Goal: Task Accomplishment & Management: Complete application form

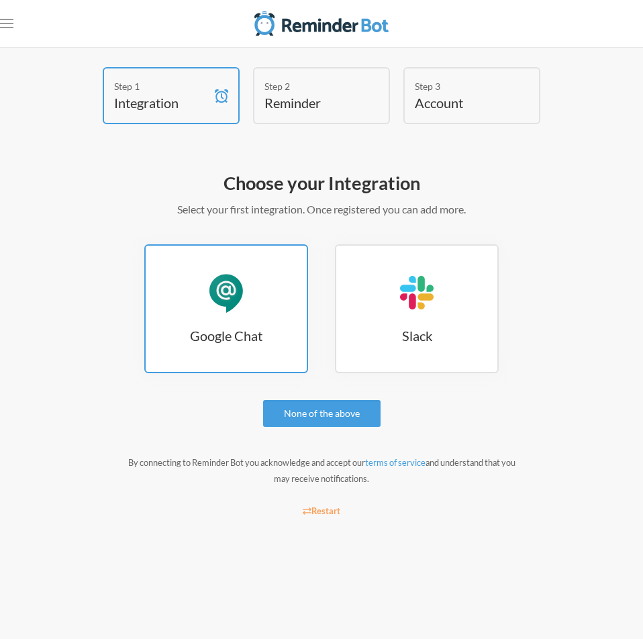
click at [192, 332] on h3 "Google Chat" at bounding box center [226, 335] width 161 height 19
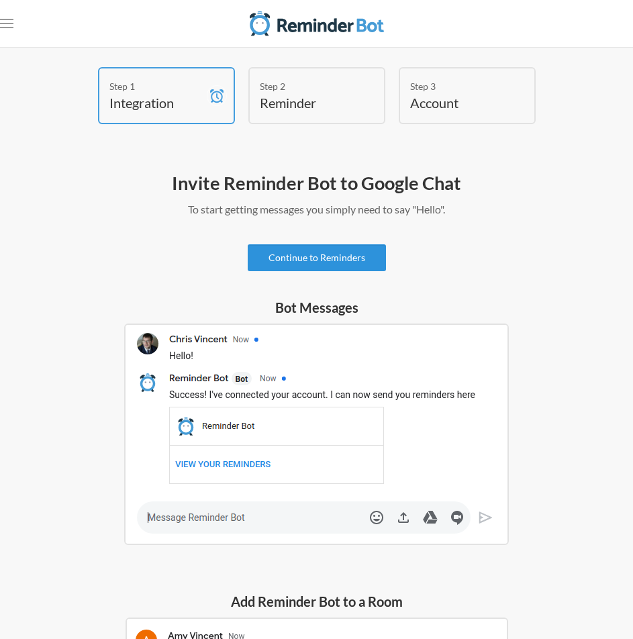
click at [360, 261] on link "Continue to Reminders" at bounding box center [317, 257] width 138 height 27
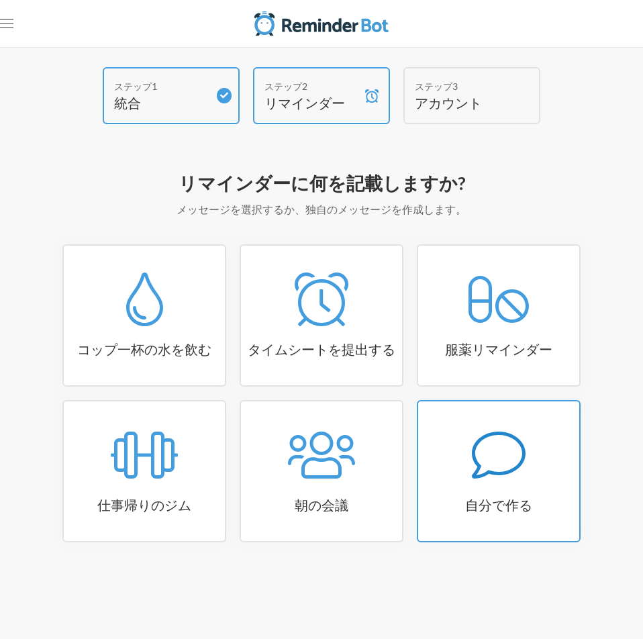
click at [520, 473] on icon at bounding box center [499, 455] width 54 height 54
select select "08:30:00"
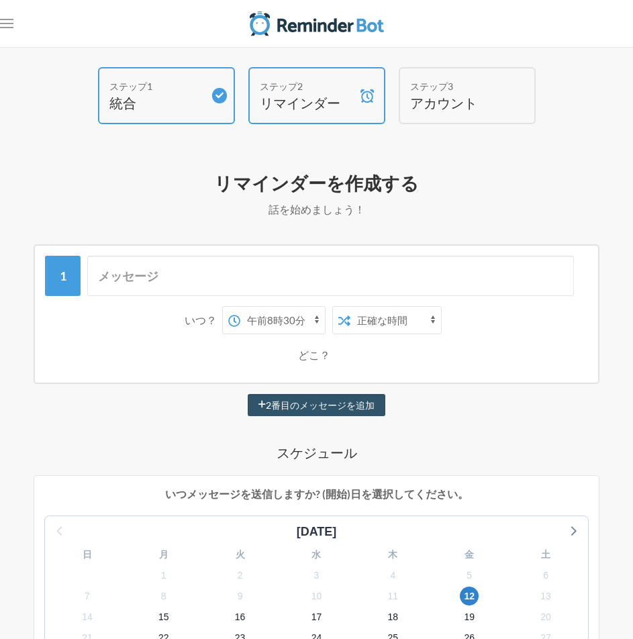
scroll to position [67, 0]
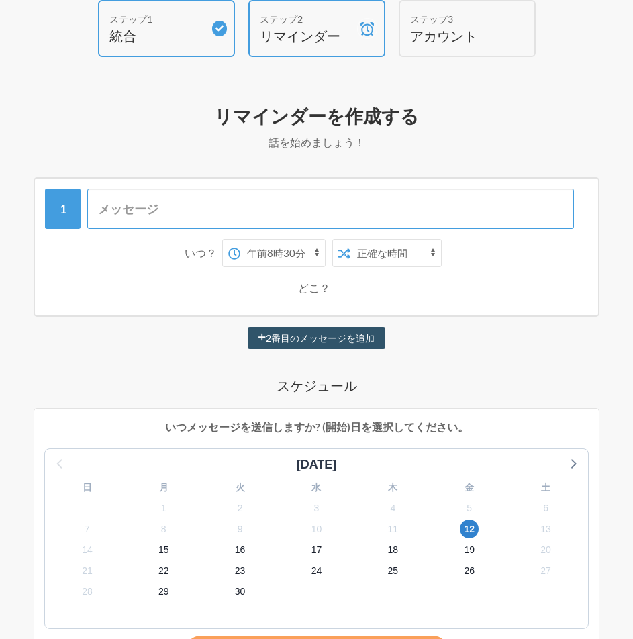
click at [165, 212] on input "text" at bounding box center [330, 209] width 487 height 40
type input "h"
type input "test"
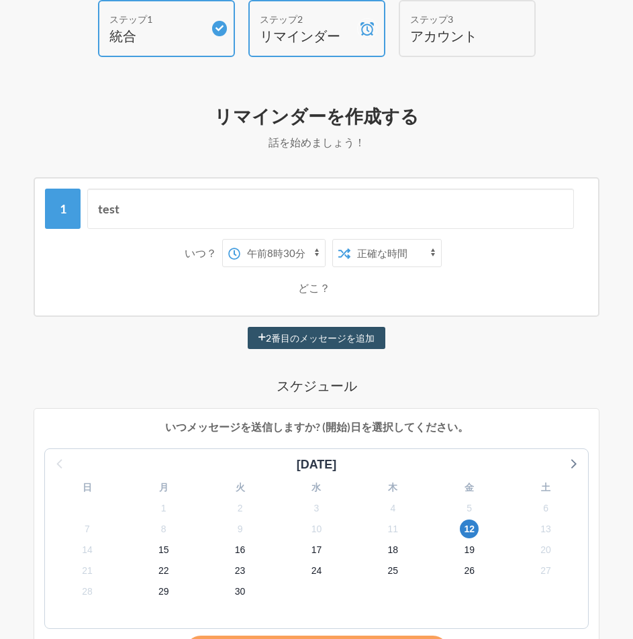
click at [268, 250] on select "午前0時 午前0時15分 午前0時30分 午前0時45分 午前1時 午前1時15分 午前1時30分 午前1時45分 午前2時 午前2時15分 午前2時30分 …" at bounding box center [282, 253] width 85 height 27
select select "16:00:00"
click at [240, 240] on select "午前0時 午前0時15分 午前0時30分 午前0時45分 午前1時 午前1時15分 午前1時30分 午前1時45分 午前2時 午前2時15分 午前2時30分 …" at bounding box center [282, 253] width 85 height 27
click at [376, 248] on select "正確な時間 ランダムタイム" at bounding box center [395, 253] width 91 height 27
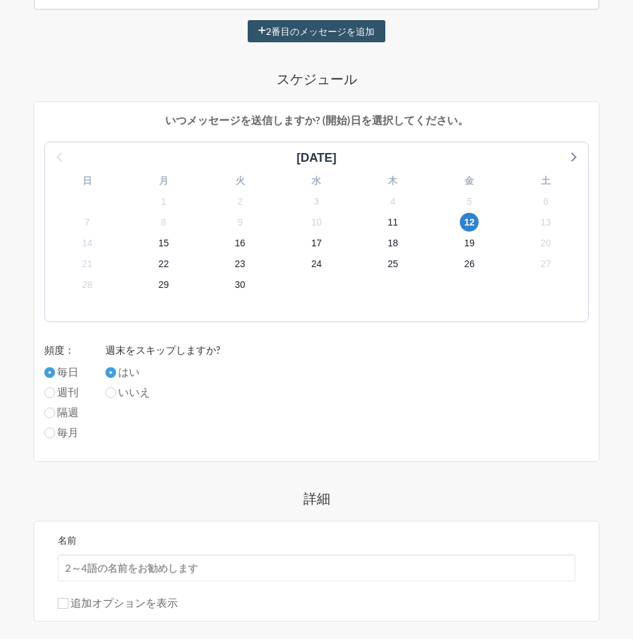
scroll to position [371, 0]
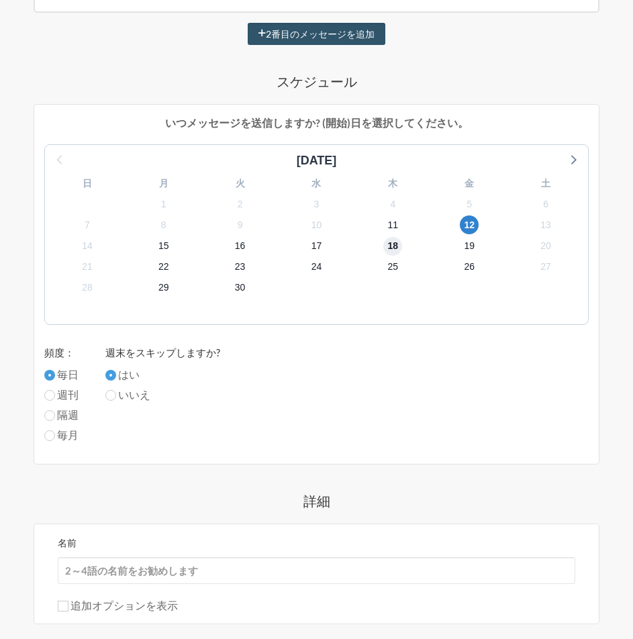
click at [393, 244] on font "18" at bounding box center [393, 245] width 11 height 11
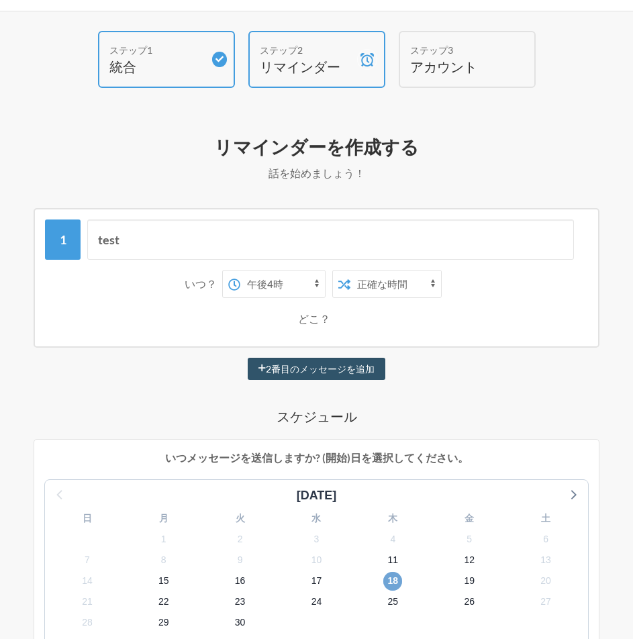
scroll to position [0, 0]
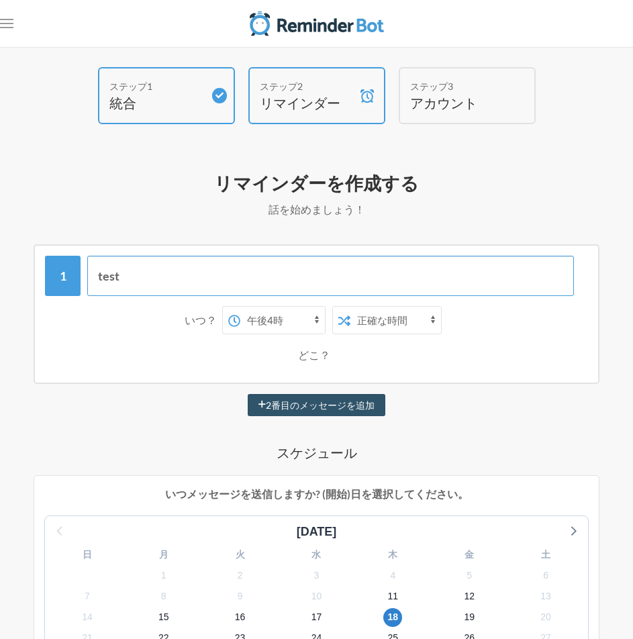
click at [217, 275] on input "test" at bounding box center [330, 276] width 487 height 40
drag, startPoint x: 217, startPoint y: 275, endPoint x: 58, endPoint y: 272, distance: 158.4
click at [58, 272] on div "test" at bounding box center [316, 276] width 543 height 40
type input "@"
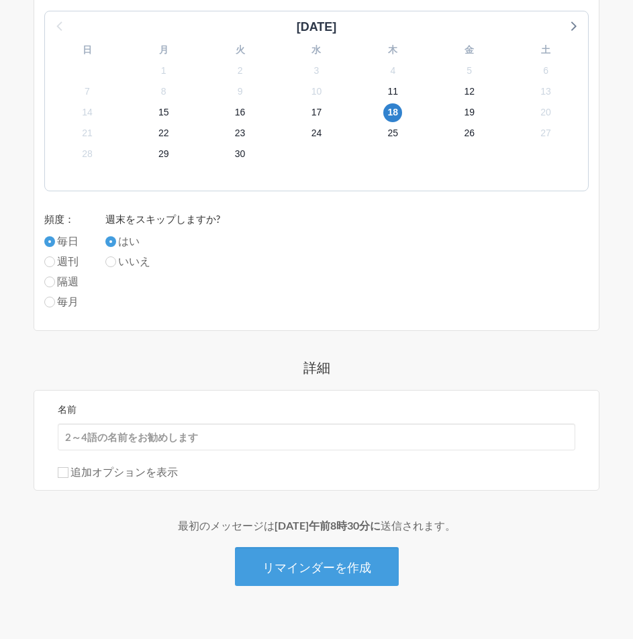
scroll to position [505, 0]
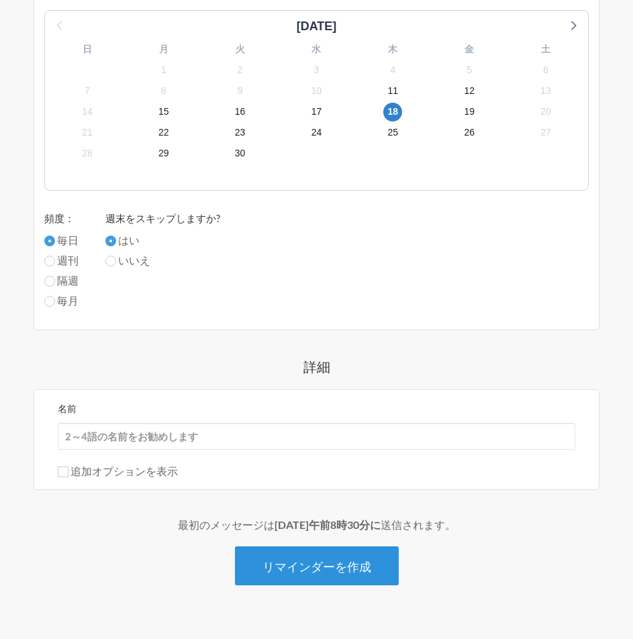
type input "変更管理のご提出をお願いいたします。"
click at [357, 558] on font "リマインダーを作成" at bounding box center [316, 565] width 109 height 15
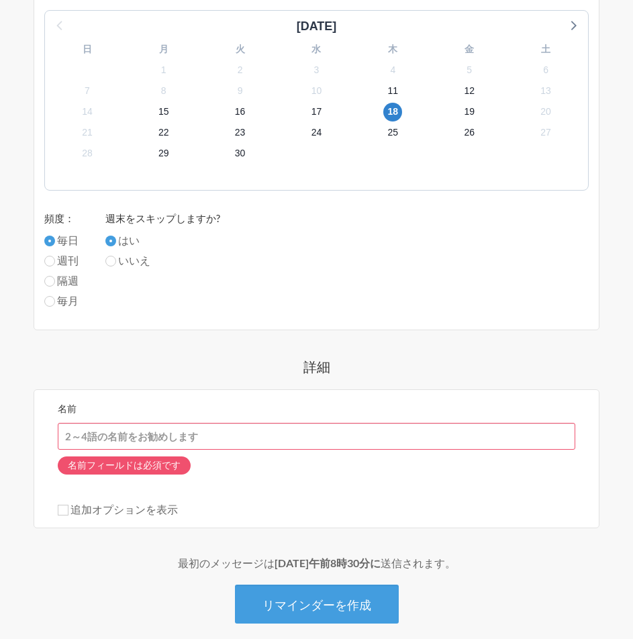
click at [305, 432] on input "名前" at bounding box center [316, 436] width 517 height 27
click at [313, 440] on input "名前" at bounding box center [316, 436] width 517 height 27
click at [203, 439] on input "名前" at bounding box center [316, 436] width 517 height 27
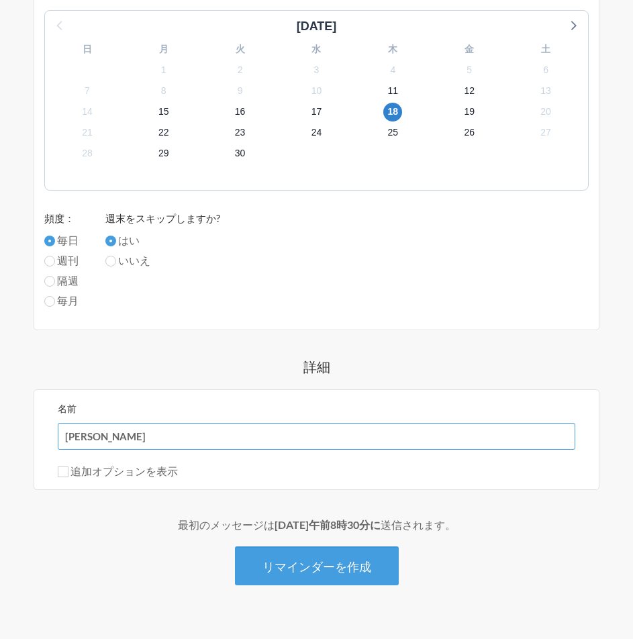
click at [144, 439] on input "中島" at bounding box center [316, 436] width 517 height 27
type input "[PERSON_NAME]"
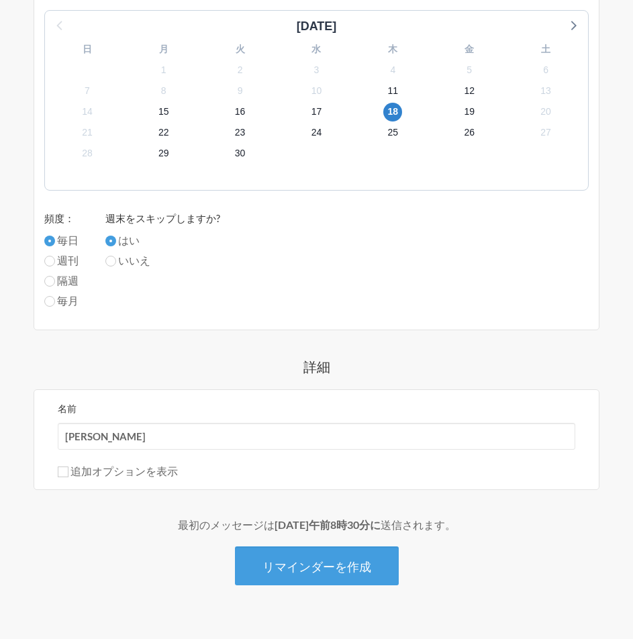
click at [130, 511] on div "変更管理のご提出をお願いいたします。 いつ？ 午前0時 午前0時15分 午前0時30分 午前0時45分 午前1時 午前1時15分 午前1時30分 午前1時45…" at bounding box center [317, 162] width 566 height 846
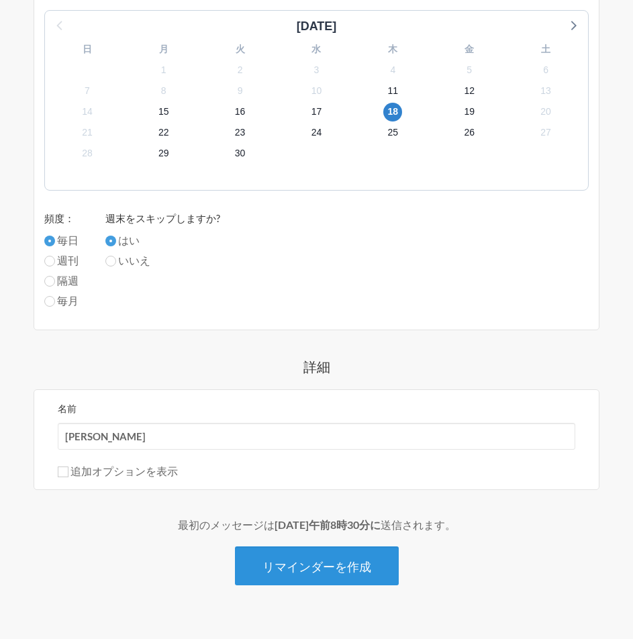
click at [323, 548] on button "リマインダーを作成" at bounding box center [317, 565] width 164 height 39
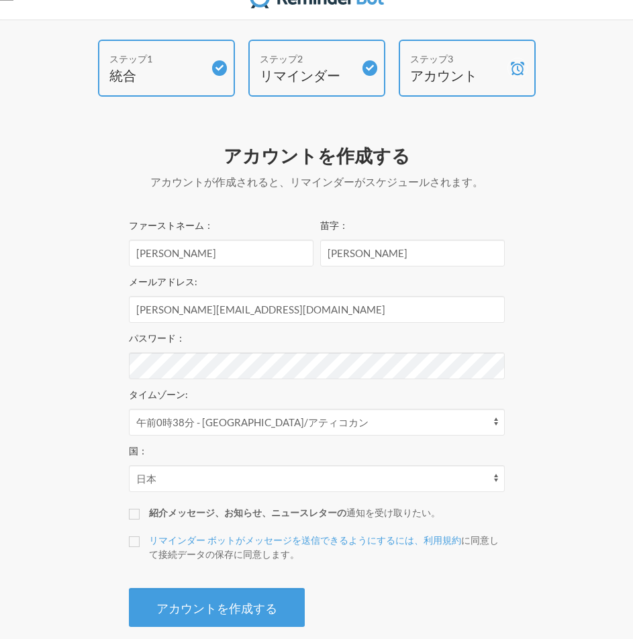
scroll to position [42, 0]
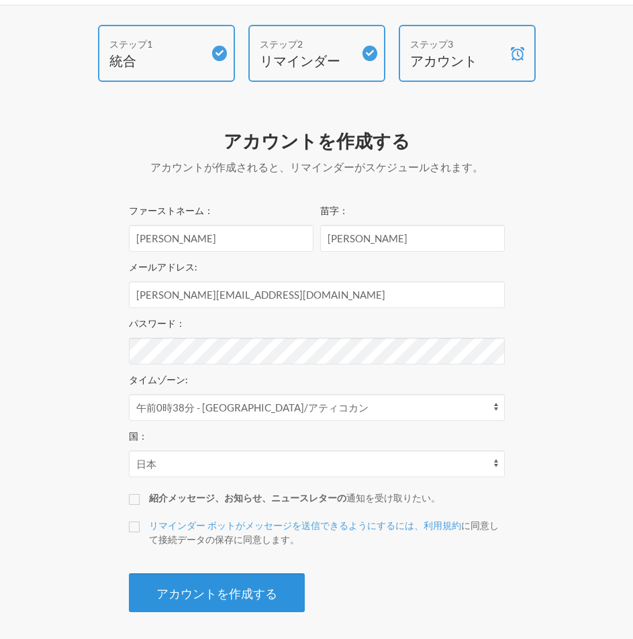
click at [276, 592] on font "アカウントを作成する" at bounding box center [216, 593] width 121 height 15
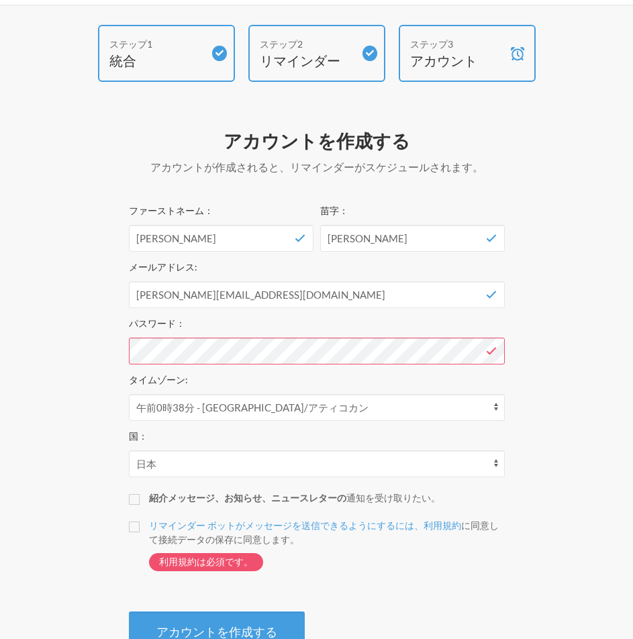
click at [0, 343] on html ".uk-navbar-toggle-animate svg>[class*="line-"]{transition:0.2s ease-in-out;tran…" at bounding box center [316, 317] width 633 height 719
click at [142, 528] on label "リマインダー ボットがメッセージを送信できるようにするには、利用規約 に同意して接続データの保存に同意します 。 利用規約は必須です。" at bounding box center [317, 551] width 376 height 66
click at [140, 528] on input "リマインダー ボットがメッセージを送信できるようにするには、利用規約 に同意して接続データの保存に同意します 。 利用規約は必須です。" at bounding box center [134, 526] width 11 height 11
checkbox input "true"
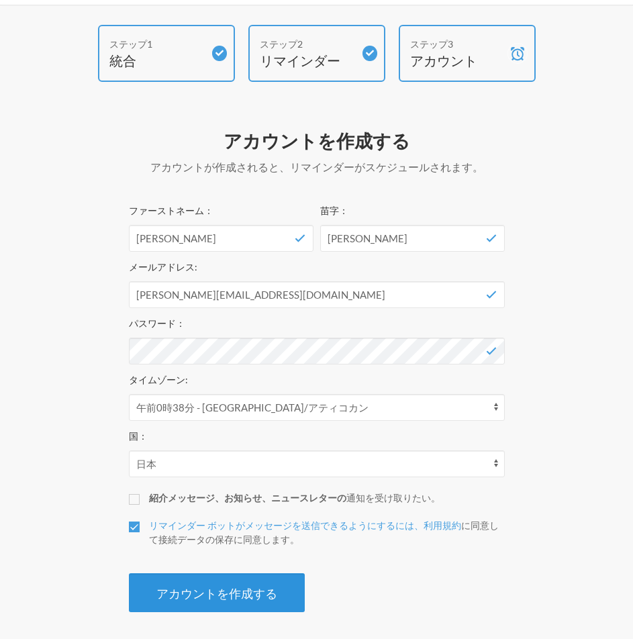
click at [194, 587] on font "アカウントを作成する" at bounding box center [216, 593] width 121 height 15
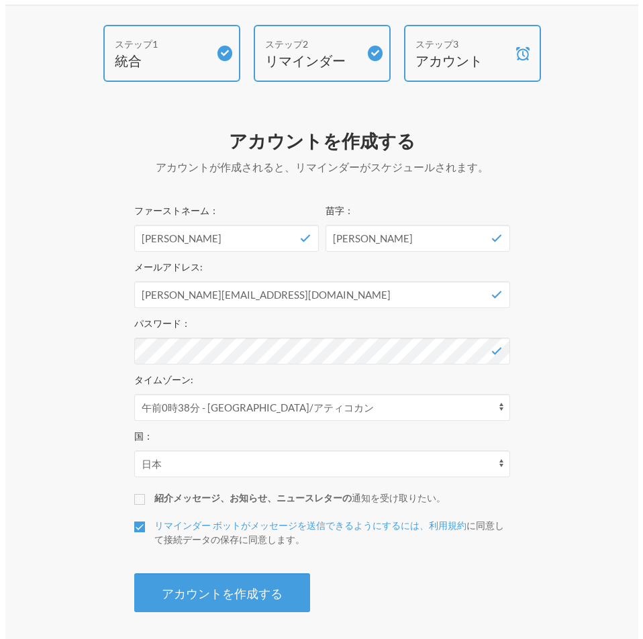
scroll to position [0, 0]
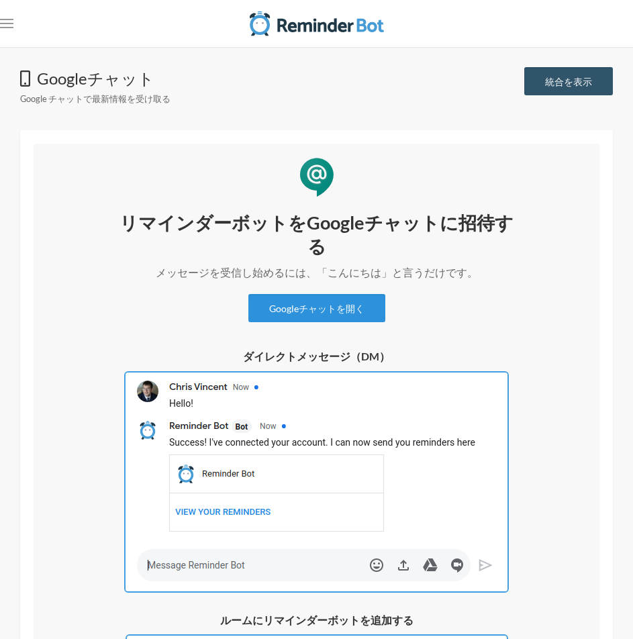
click at [332, 307] on font "Googleチャットを開く" at bounding box center [316, 308] width 95 height 11
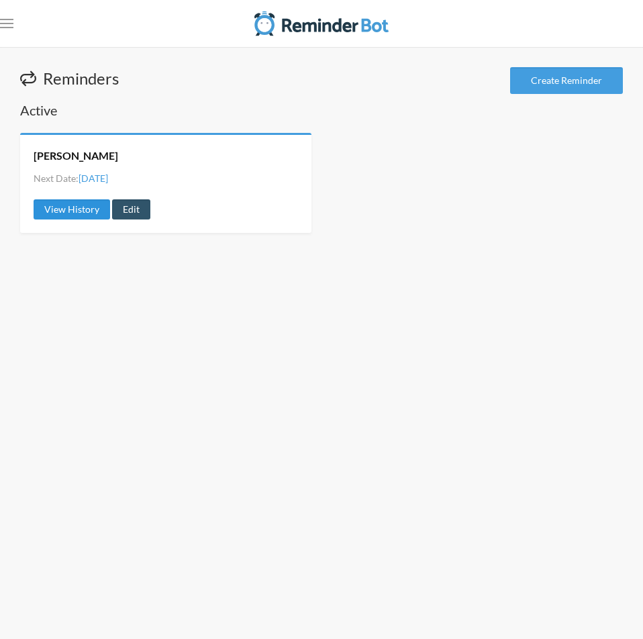
click at [84, 209] on link "View History" at bounding box center [72, 209] width 77 height 20
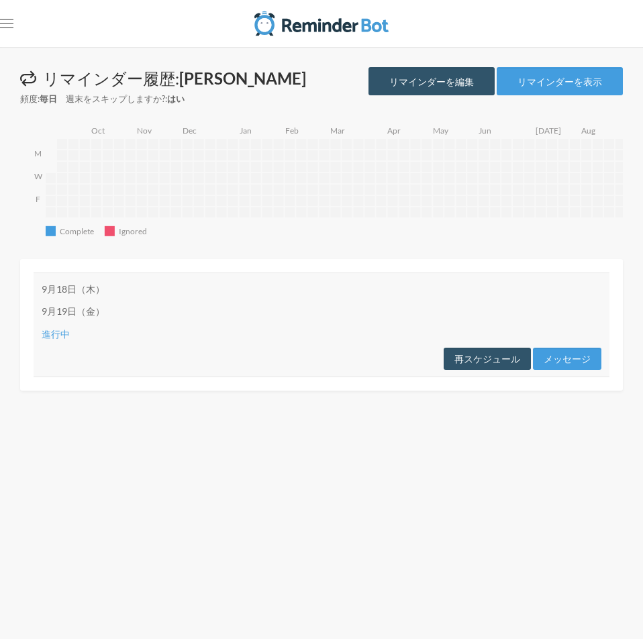
click at [298, 255] on div "この無効化されたリマインダーからはメッセージが送信されません。メッセージを再度スケジュールするには、このリマインダーを編集してください。 リマインダー履歴: …" at bounding box center [321, 228] width 603 height 323
drag, startPoint x: 47, startPoint y: 518, endPoint x: 109, endPoint y: 122, distance: 400.8
click at [51, 497] on div "この無効化されたリマインダーからはメッセージが送信されません。メッセージを再度スケジュールするには、このリマインダーを編集してください。 リマインダー履歴: …" at bounding box center [321, 343] width 643 height 592
